Goal: Use online tool/utility: Use online tool/utility

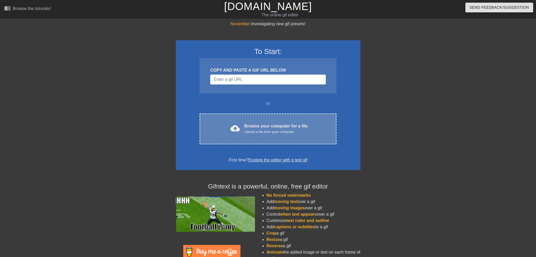
click at [266, 130] on div "Upload a file from your computer" at bounding box center [276, 132] width 64 height 5
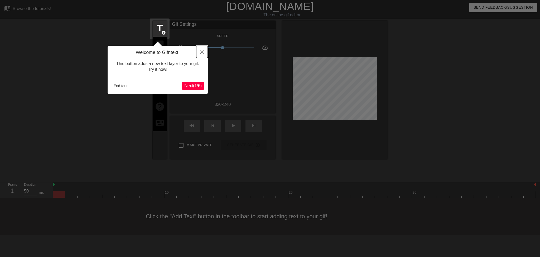
click at [206, 53] on button "Close" at bounding box center [202, 52] width 12 height 12
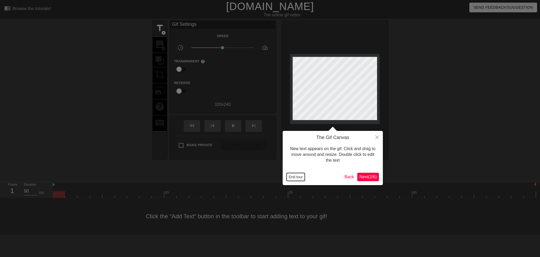
click at [295, 178] on button "End tour" at bounding box center [296, 177] width 18 height 8
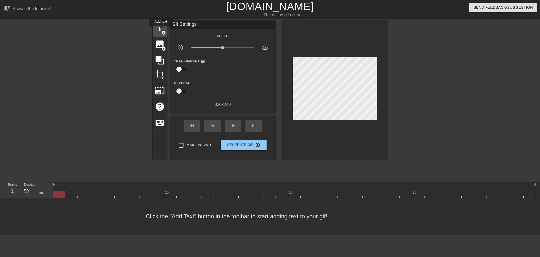
click at [161, 30] on span "title" at bounding box center [160, 28] width 10 height 10
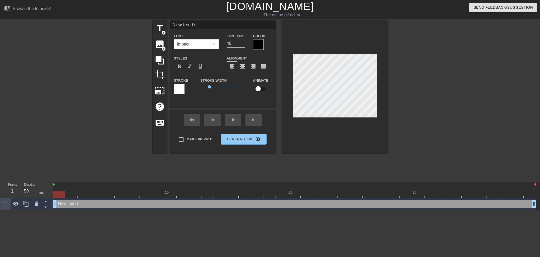
scroll to position [1, 1]
type input "W"
type textarea "W"
type input "Wi"
type textarea "Wi"
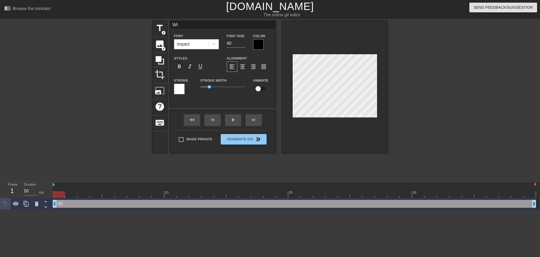
type input "Win"
type textarea "Win"
type input "[PERSON_NAME]"
type textarea "[PERSON_NAME]"
type input "Winni"
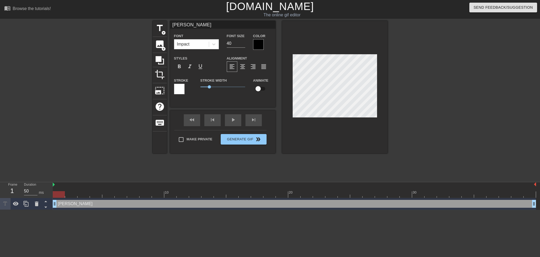
type textarea "Winni"
type input "Winnin"
type textarea "Winning"
type input "Winning"
type textarea "Winning"
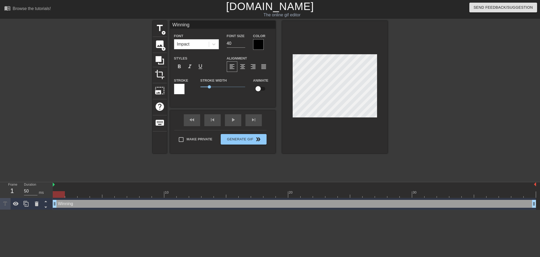
click at [255, 41] on div at bounding box center [258, 44] width 11 height 11
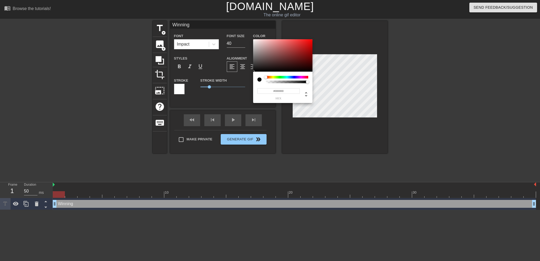
type input "0"
type input "1"
drag, startPoint x: 283, startPoint y: 82, endPoint x: 326, endPoint y: 89, distance: 43.2
click at [326, 89] on div "0 r 0 g 0 b 1 a" at bounding box center [270, 130] width 540 height 261
type input "223"
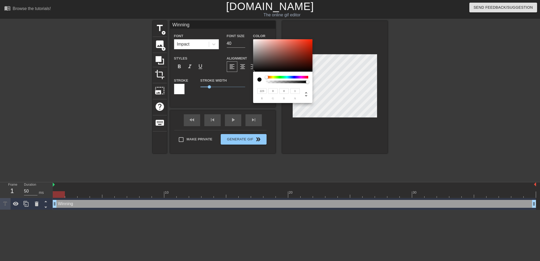
type input "179"
type input "172"
type input "238"
type input "201"
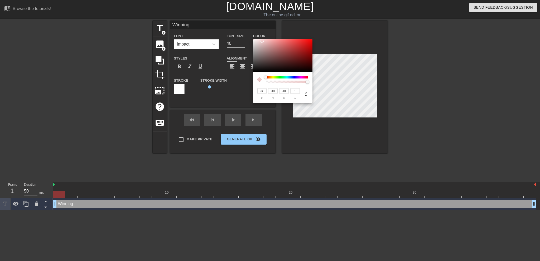
type input "236"
type input "224"
type input "238"
type input "228"
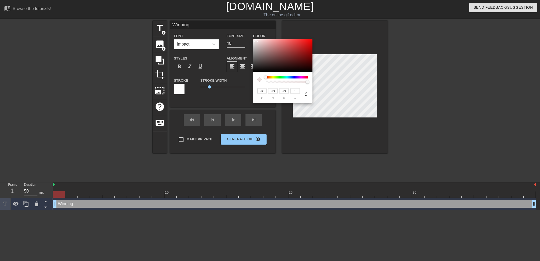
type input "228"
type input "242"
type input "234"
type input "235"
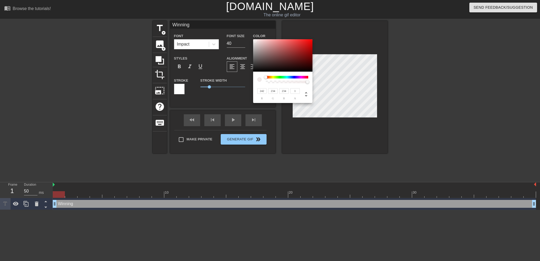
type input "235"
type input "237"
type input "239"
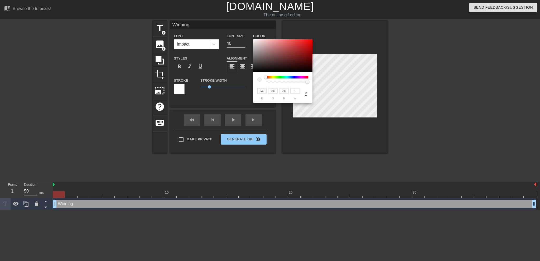
type input "244"
type input "81"
type input "246"
type input "82"
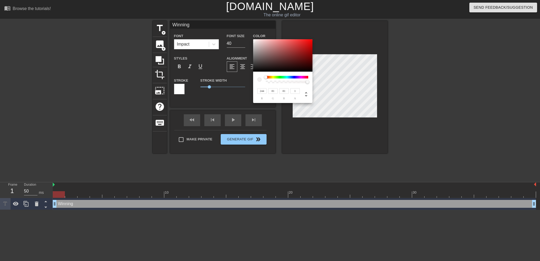
type input "82"
type input "250"
type input "83"
click at [254, 40] on div at bounding box center [282, 55] width 59 height 33
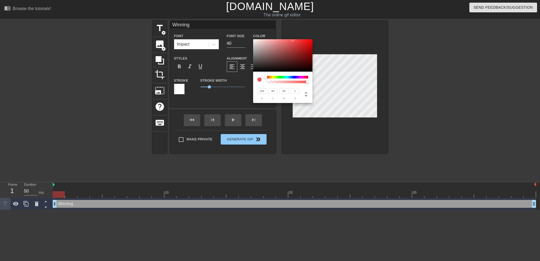
type input "254"
type input "248"
click at [255, 39] on div at bounding box center [282, 55] width 59 height 33
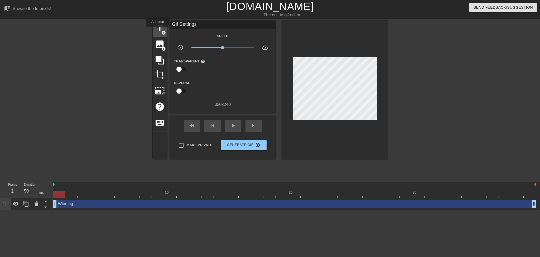
click at [158, 30] on span "title" at bounding box center [160, 28] width 10 height 10
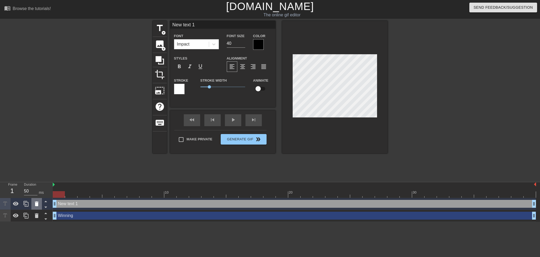
click at [39, 206] on icon at bounding box center [37, 204] width 6 height 6
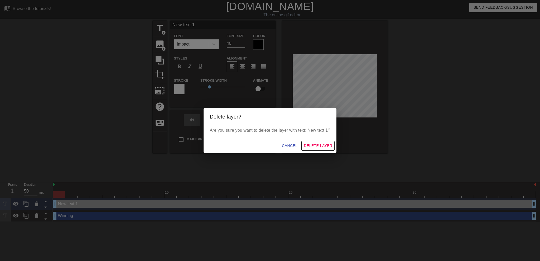
click at [321, 146] on span "Delete Layer" at bounding box center [318, 146] width 28 height 7
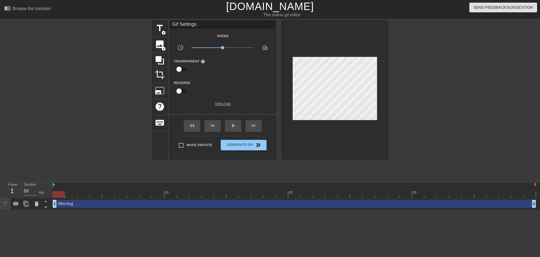
click at [166, 206] on div "Winning drag_handle drag_handle" at bounding box center [295, 204] width 484 height 8
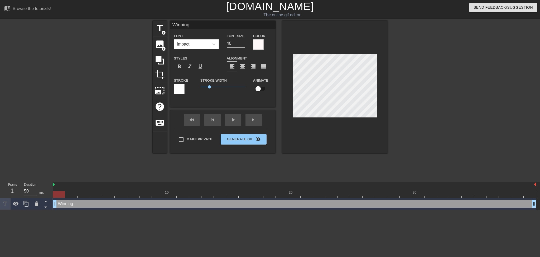
click at [180, 89] on div at bounding box center [179, 89] width 11 height 11
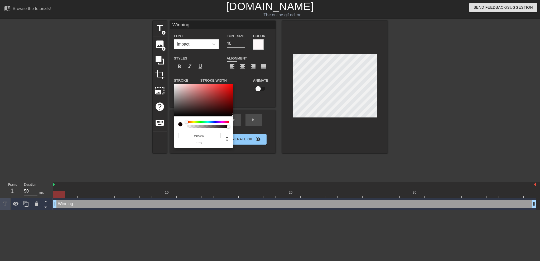
type input "#0E0000"
drag, startPoint x: 199, startPoint y: 107, endPoint x: 232, endPoint y: 115, distance: 33.0
click at [232, 115] on div at bounding box center [203, 100] width 59 height 33
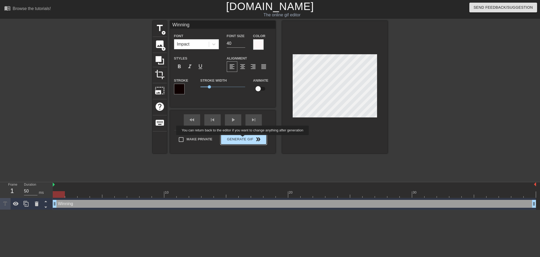
click at [243, 139] on button "Generate Gif double_arrow" at bounding box center [244, 139] width 46 height 11
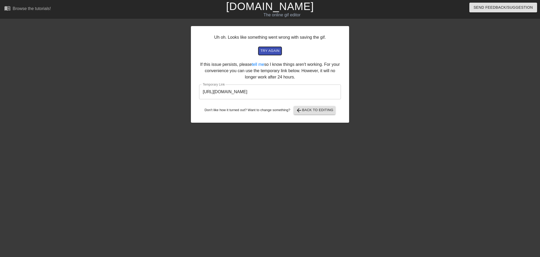
click at [266, 48] on span "try again" at bounding box center [270, 51] width 19 height 6
